Goal: Information Seeking & Learning: Check status

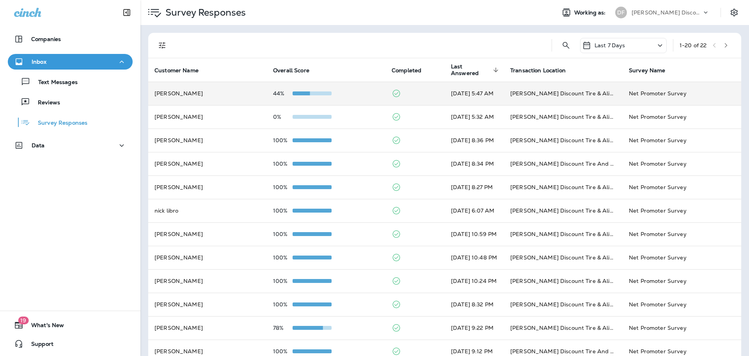
click at [303, 88] on td "44%" at bounding box center [326, 93] width 119 height 23
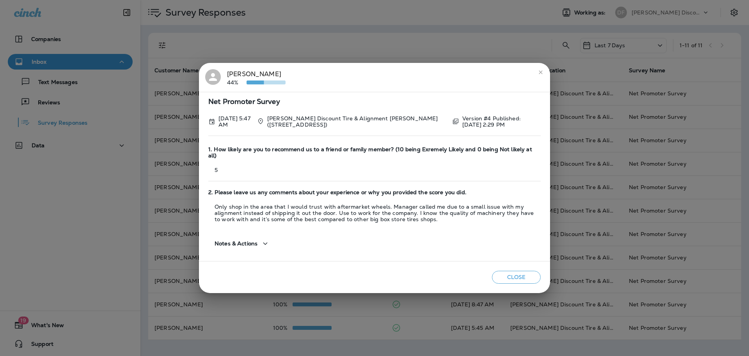
click at [513, 274] on button "Close" at bounding box center [516, 276] width 49 height 13
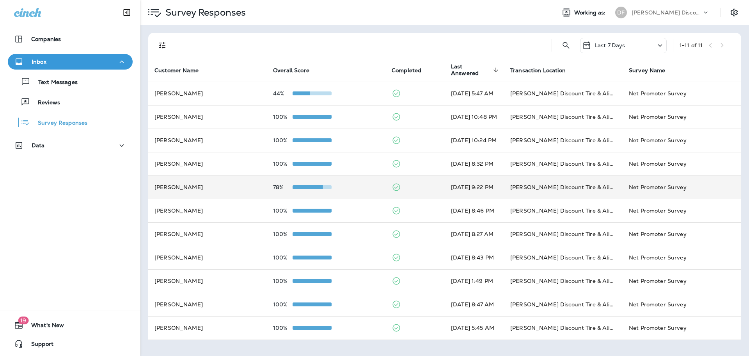
click at [308, 180] on td "78%" at bounding box center [326, 186] width 119 height 23
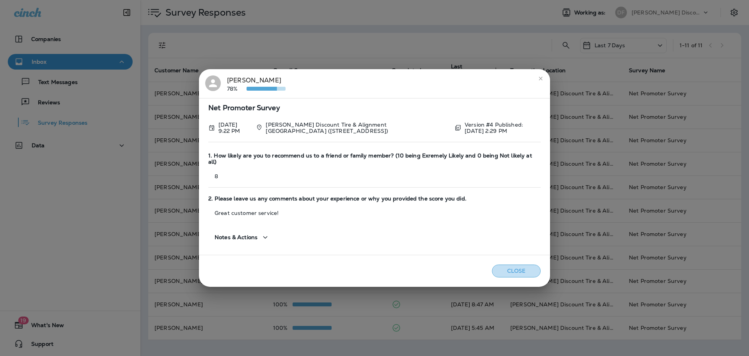
click at [529, 264] on button "Close" at bounding box center [516, 270] width 49 height 13
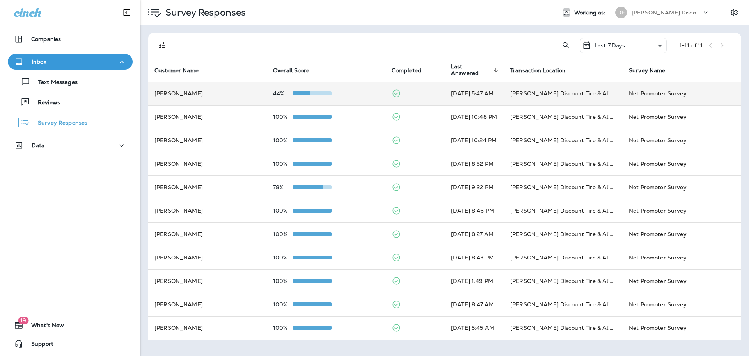
click at [313, 91] on span at bounding box center [312, 93] width 39 height 4
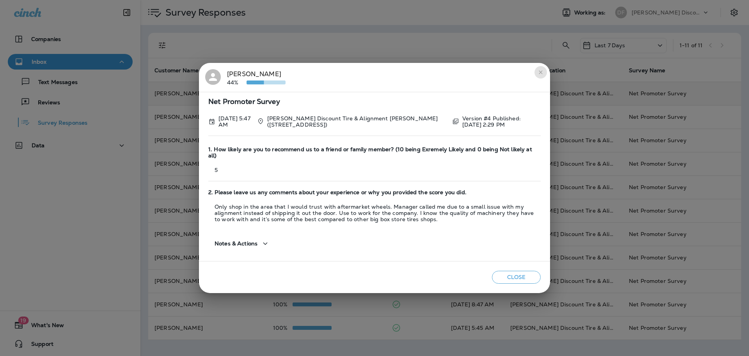
click at [540, 75] on icon "close" at bounding box center [541, 72] width 6 height 6
